Goal: Task Accomplishment & Management: Use online tool/utility

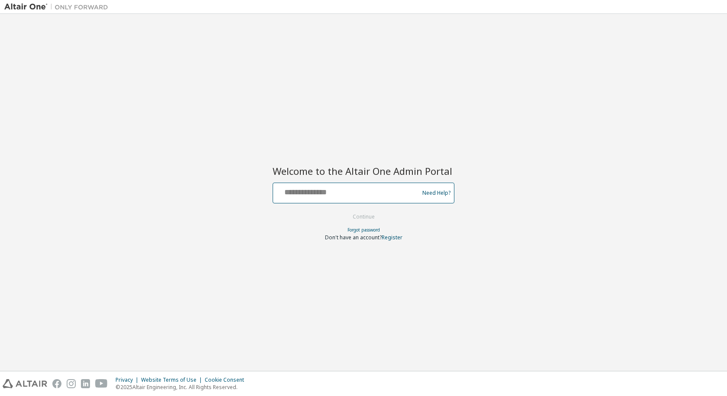
click at [365, 192] on input "text" at bounding box center [346, 191] width 141 height 13
type input "**********"
click at [368, 215] on button "Continue" at bounding box center [363, 216] width 40 height 13
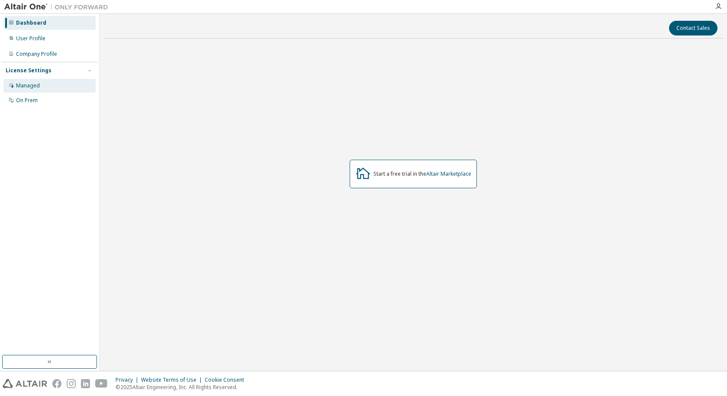
click at [35, 84] on div "Managed" at bounding box center [28, 85] width 24 height 7
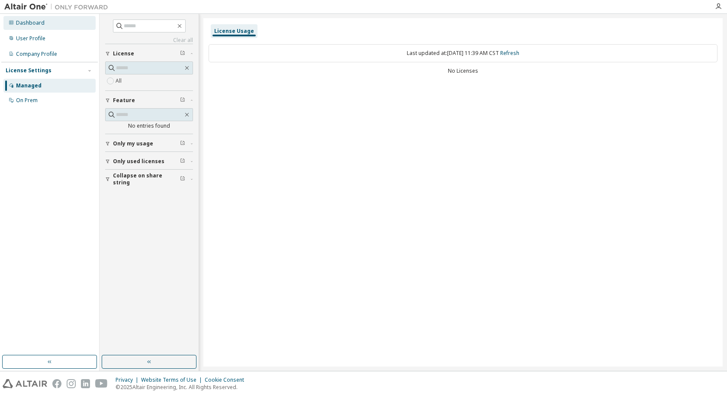
click at [31, 22] on div "Dashboard" at bounding box center [30, 22] width 29 height 7
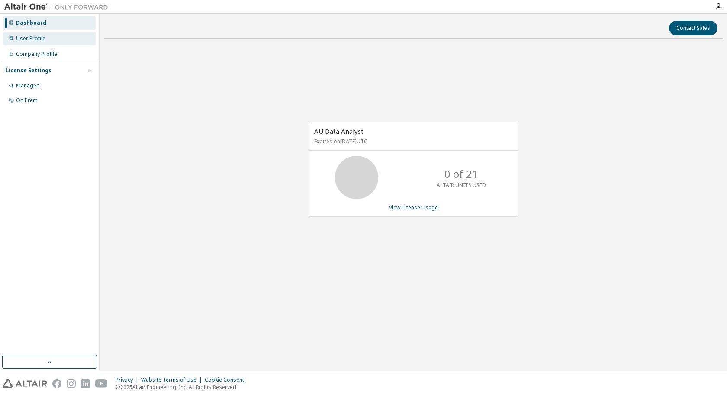
click at [21, 38] on div "User Profile" at bounding box center [30, 38] width 29 height 7
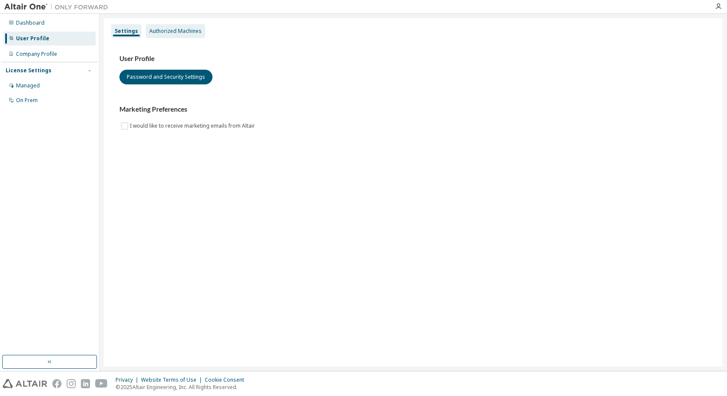
click at [177, 28] on div "Authorized Machines" at bounding box center [175, 31] width 52 height 7
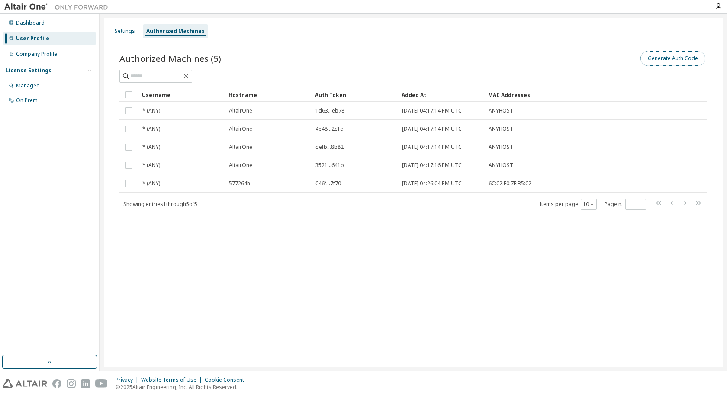
click at [656, 59] on button "Generate Auth Code" at bounding box center [672, 58] width 65 height 15
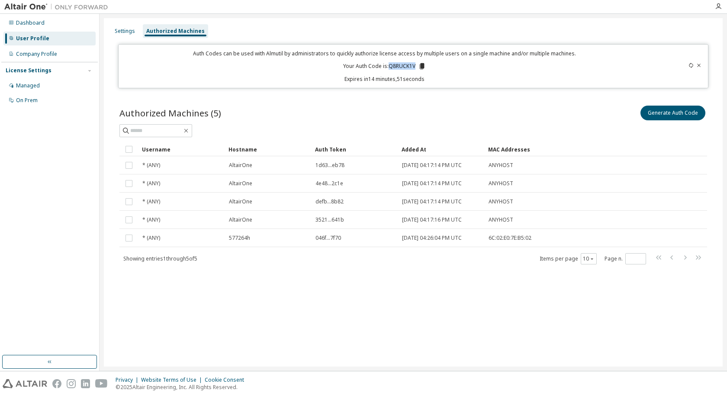
drag, startPoint x: 415, startPoint y: 65, endPoint x: 389, endPoint y: 65, distance: 25.5
click at [389, 65] on p "Your Auth Code is: Q8RUCK1V" at bounding box center [384, 66] width 83 height 8
copy p "Q8RUCK1V"
